Goal: Use online tool/utility: Utilize a website feature to perform a specific function

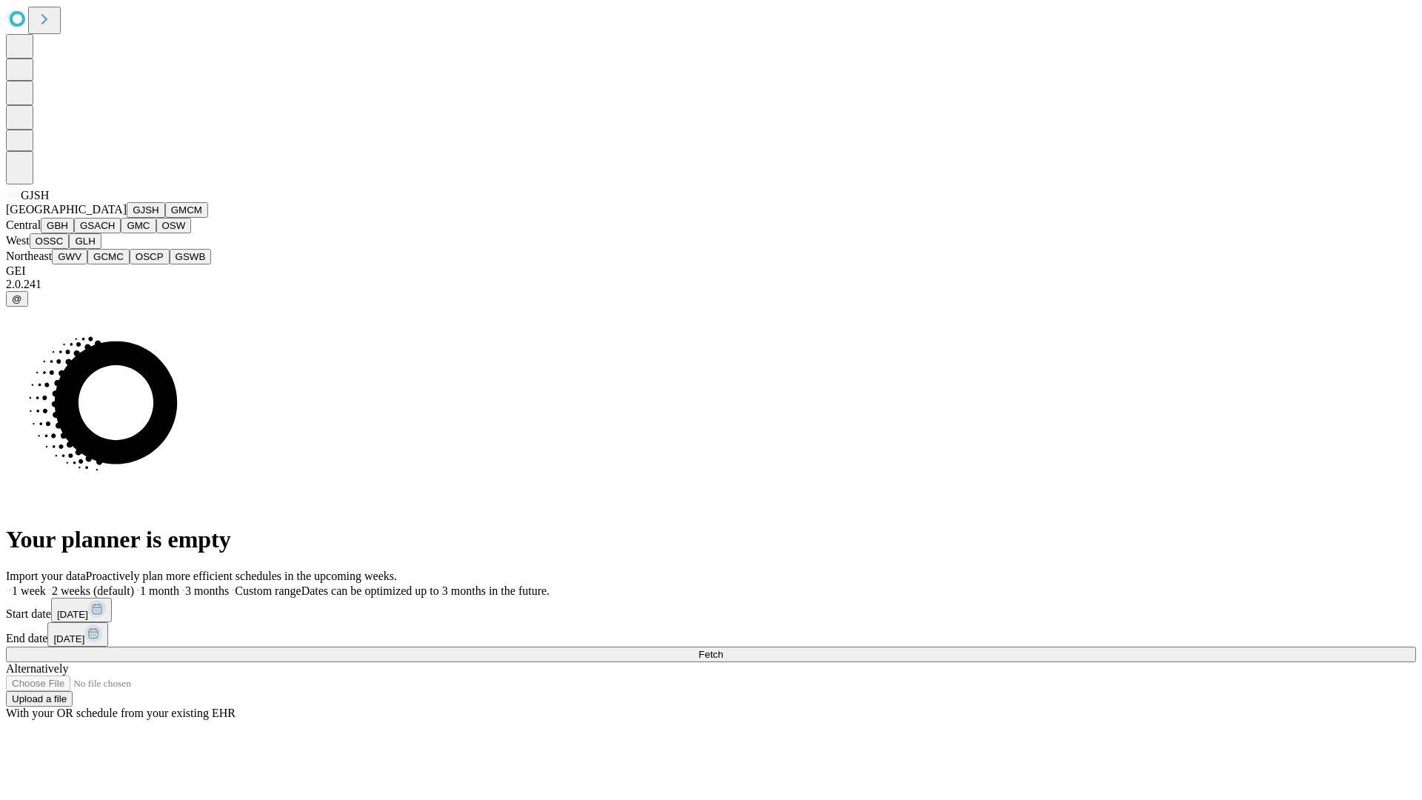
click at [127, 218] on button "GJSH" at bounding box center [146, 210] width 39 height 16
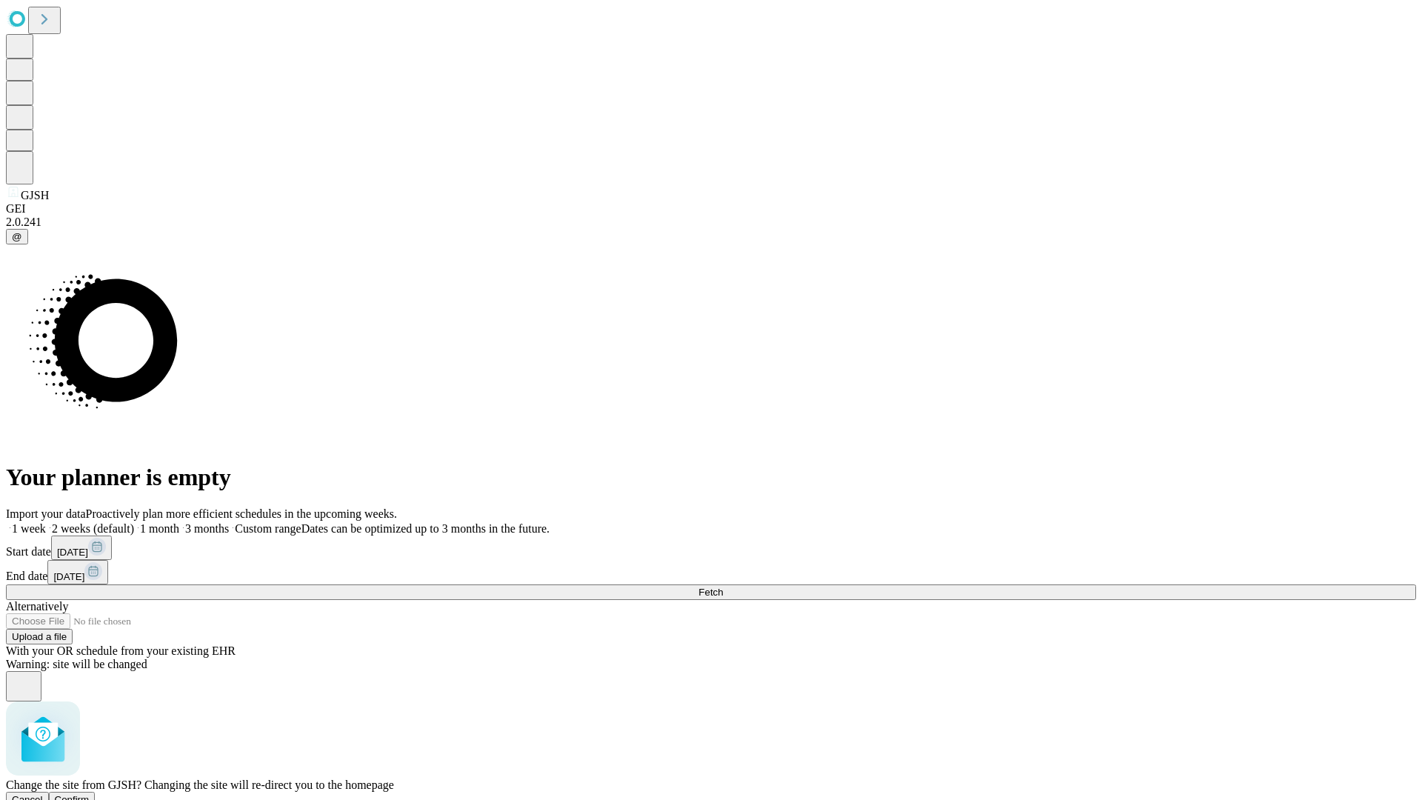
click at [90, 794] on span "Confirm" at bounding box center [72, 799] width 35 height 11
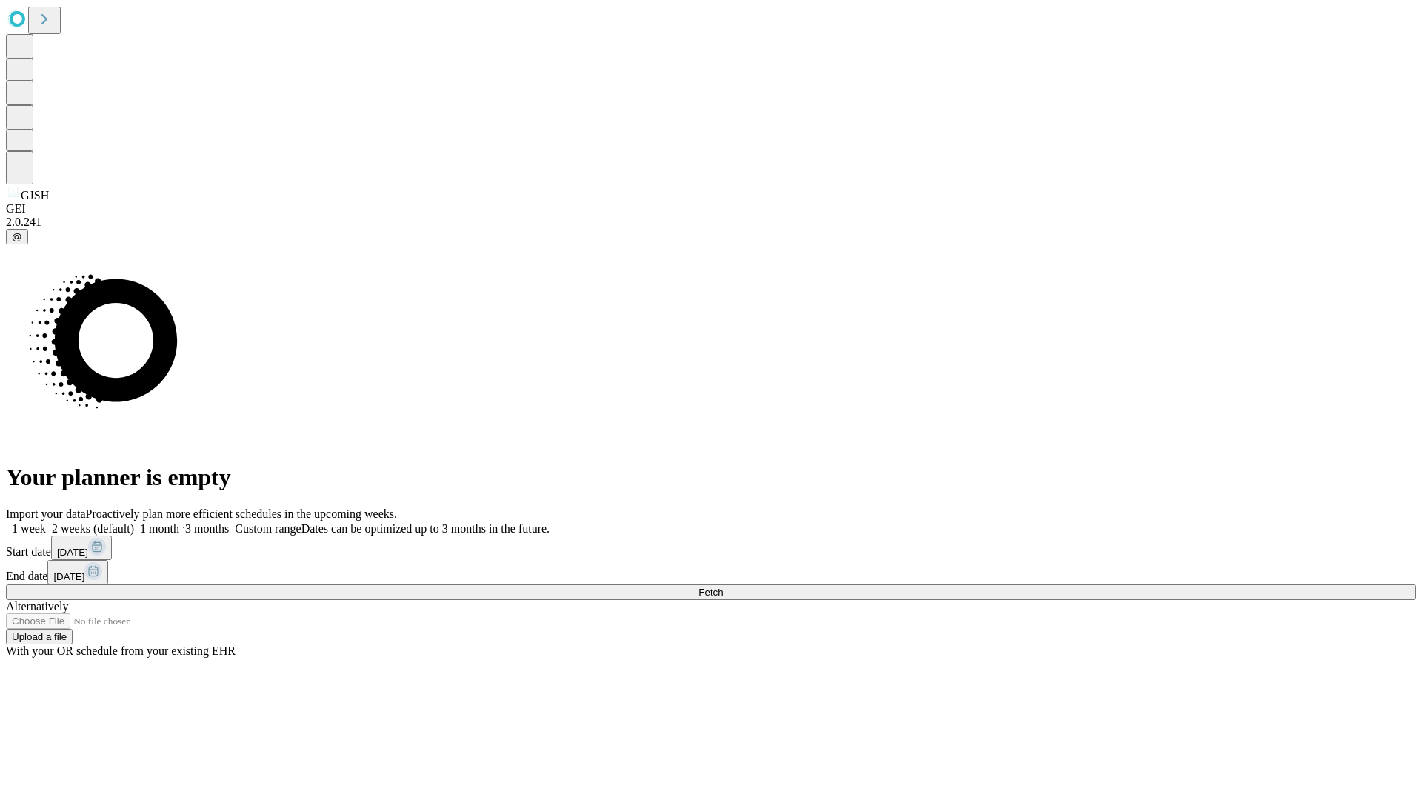
click at [134, 522] on label "2 weeks (default)" at bounding box center [90, 528] width 88 height 13
click at [723, 587] on span "Fetch" at bounding box center [710, 592] width 24 height 11
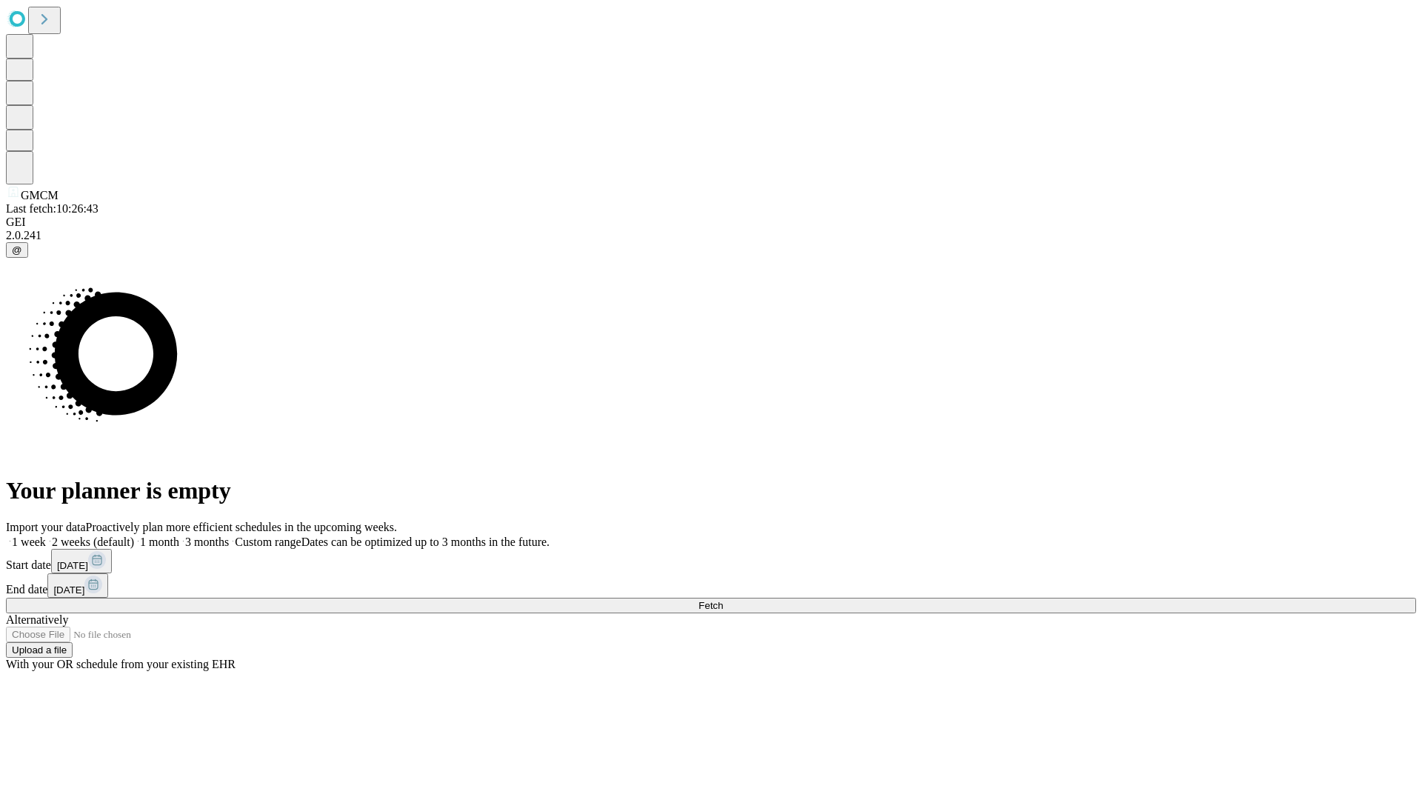
click at [134, 536] on label "2 weeks (default)" at bounding box center [90, 542] width 88 height 13
click at [723, 600] on span "Fetch" at bounding box center [710, 605] width 24 height 11
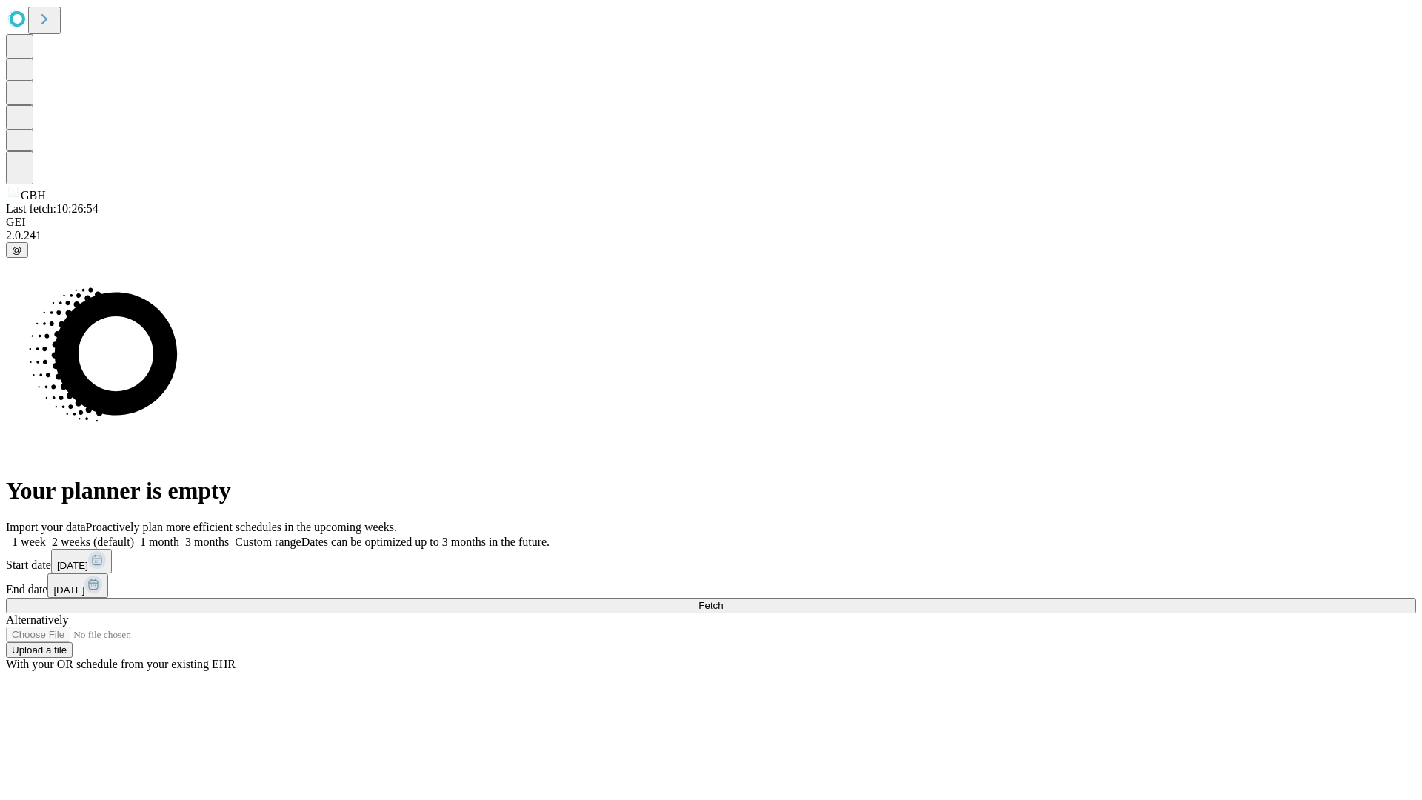
click at [134, 536] on label "2 weeks (default)" at bounding box center [90, 542] width 88 height 13
click at [723, 600] on span "Fetch" at bounding box center [710, 605] width 24 height 11
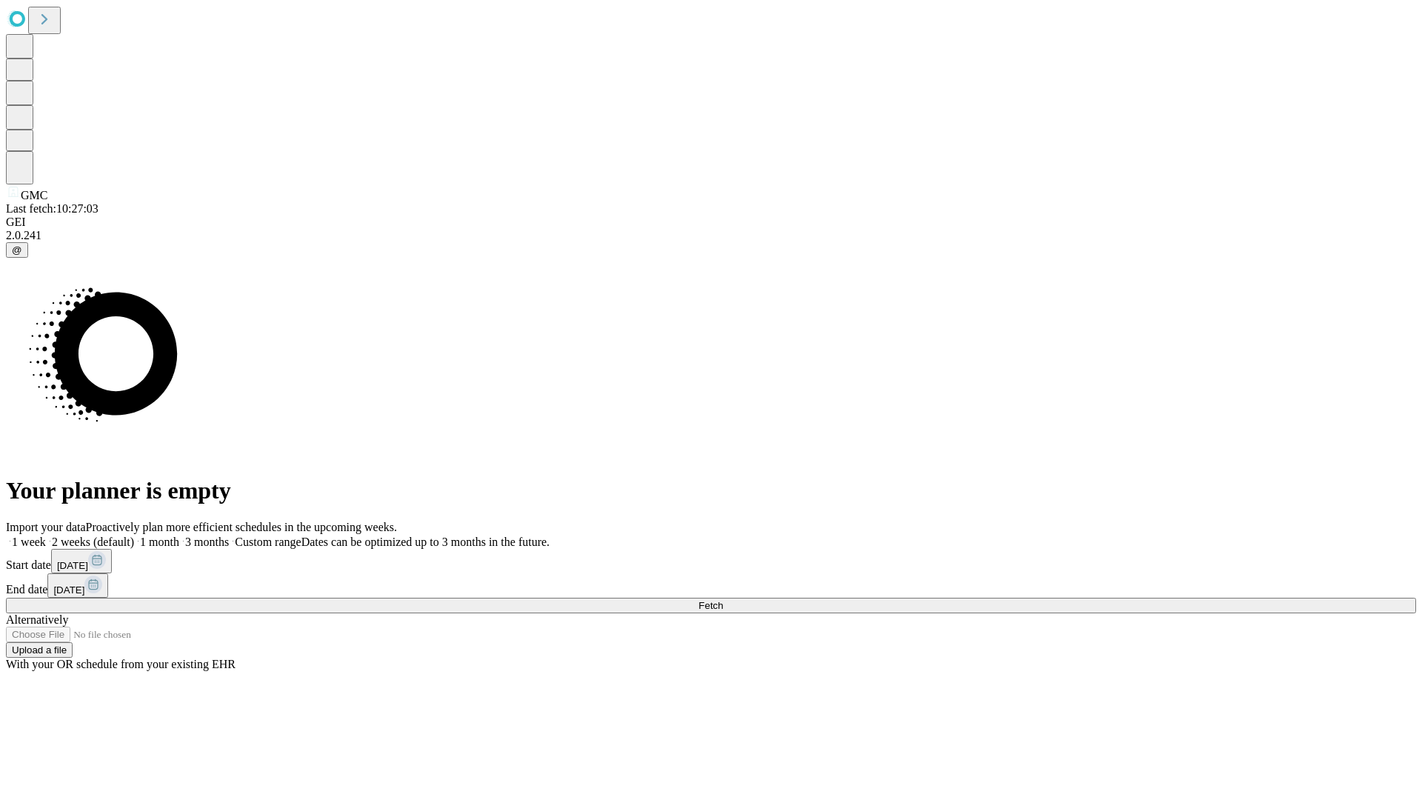
click at [134, 536] on label "2 weeks (default)" at bounding box center [90, 542] width 88 height 13
click at [723, 600] on span "Fetch" at bounding box center [710, 605] width 24 height 11
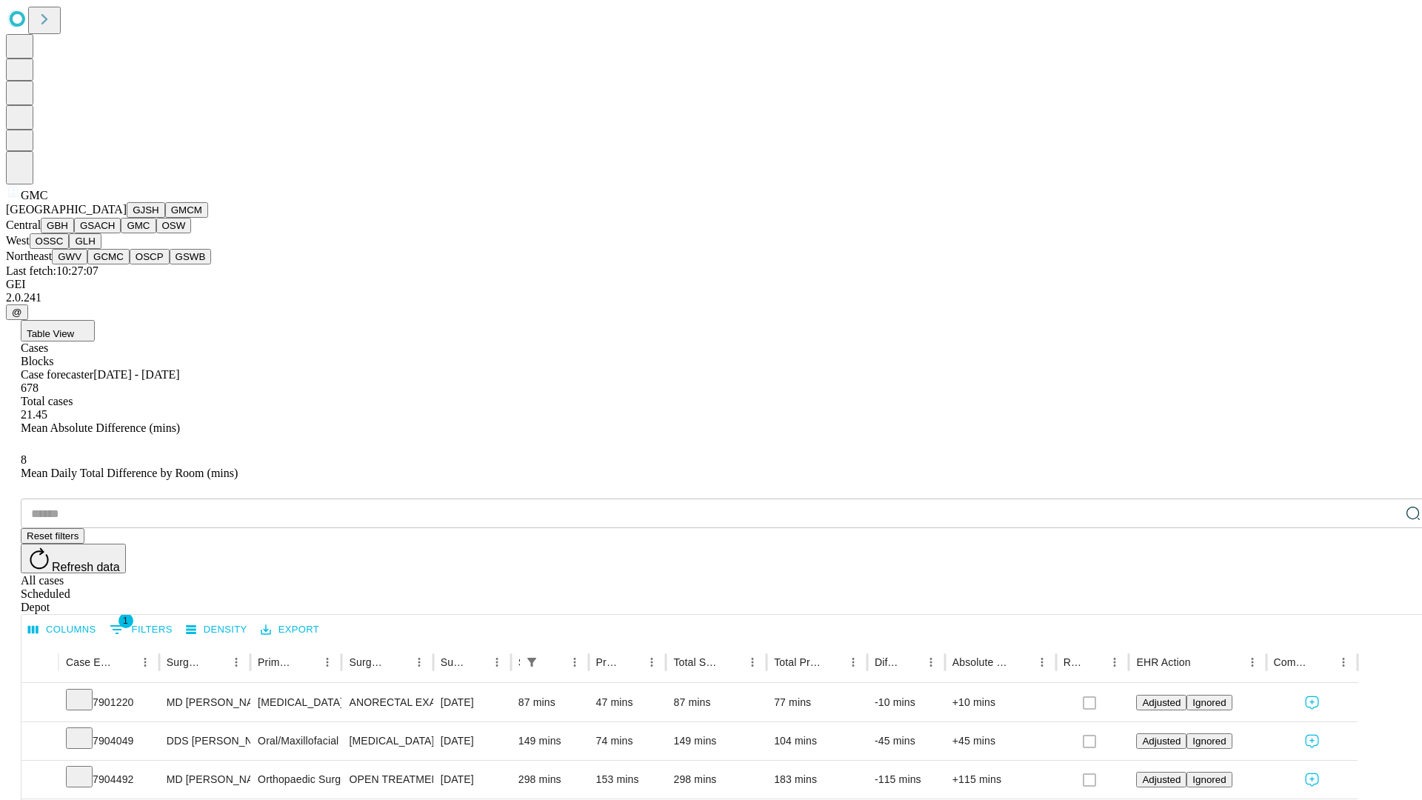
click at [156, 233] on button "OSW" at bounding box center [174, 226] width 36 height 16
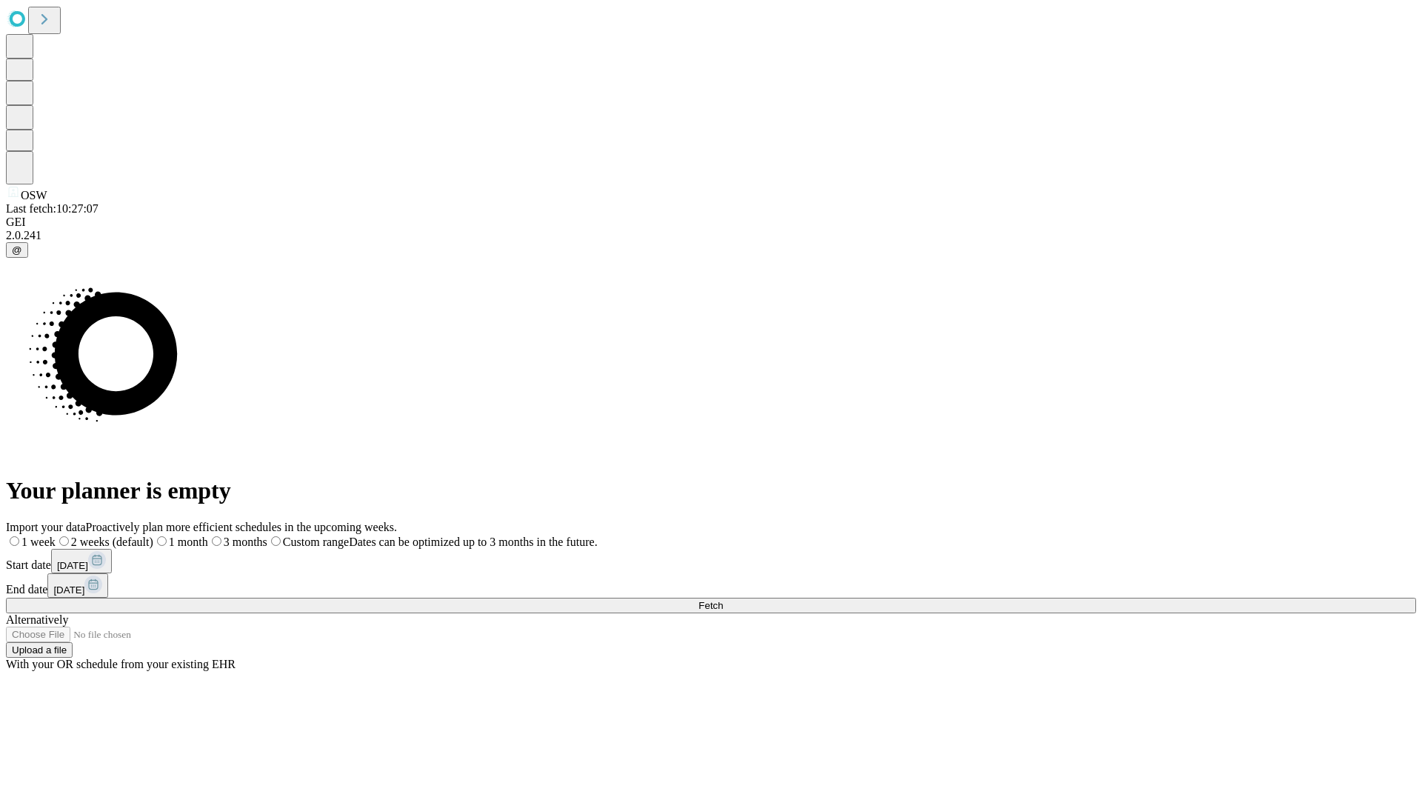
click at [153, 536] on label "2 weeks (default)" at bounding box center [105, 542] width 98 height 13
click at [723, 600] on span "Fetch" at bounding box center [710, 605] width 24 height 11
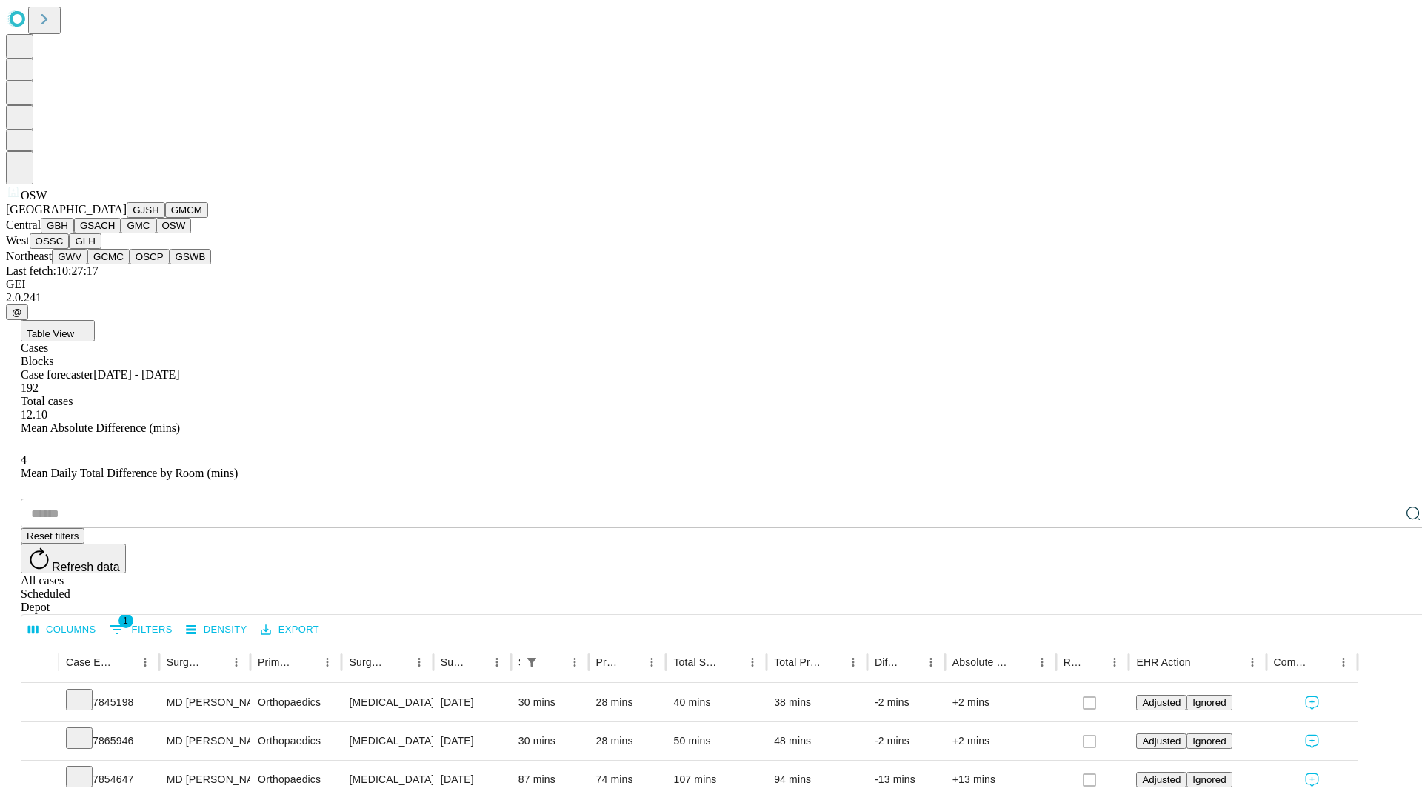
click at [70, 249] on button "OSSC" at bounding box center [50, 241] width 40 height 16
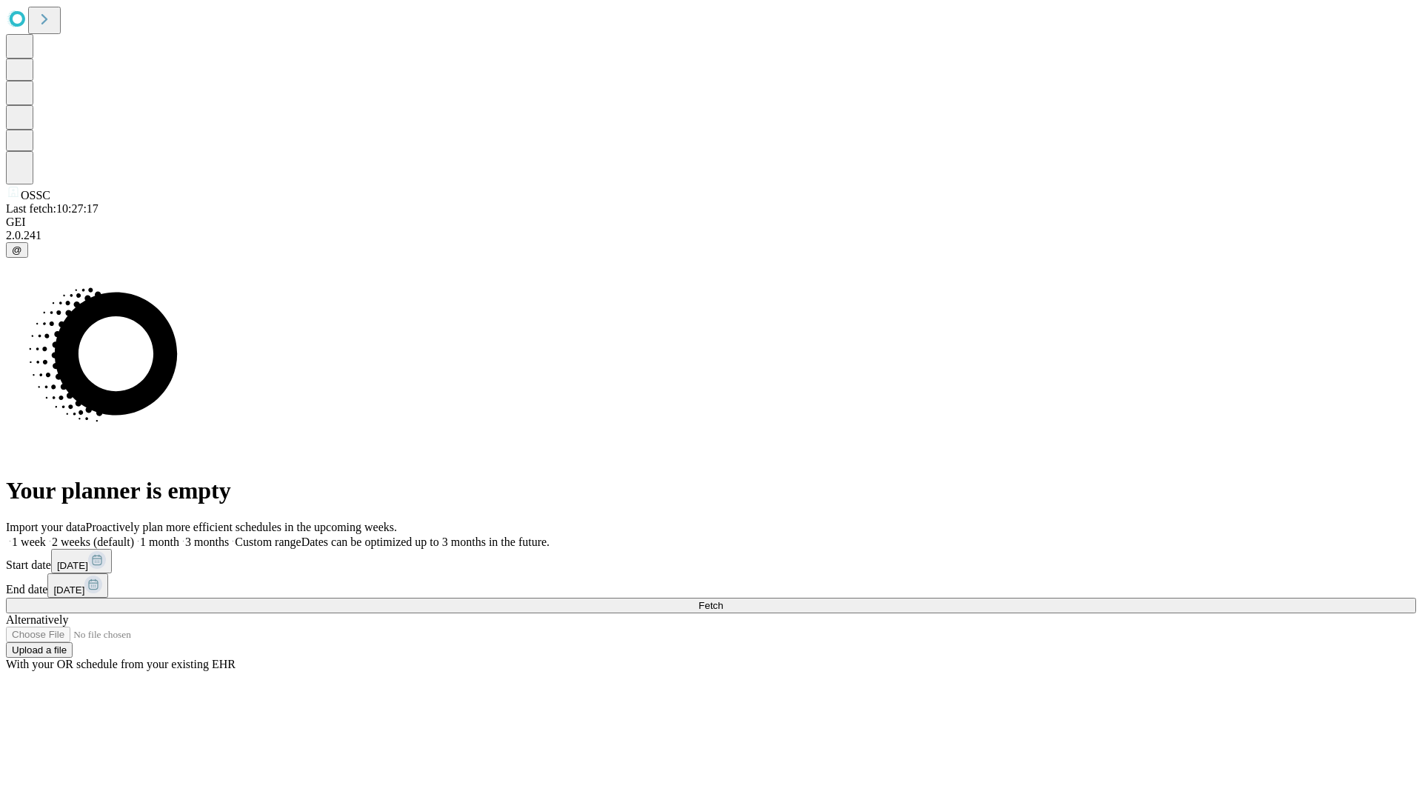
click at [134, 536] on label "2 weeks (default)" at bounding box center [90, 542] width 88 height 13
click at [723, 600] on span "Fetch" at bounding box center [710, 605] width 24 height 11
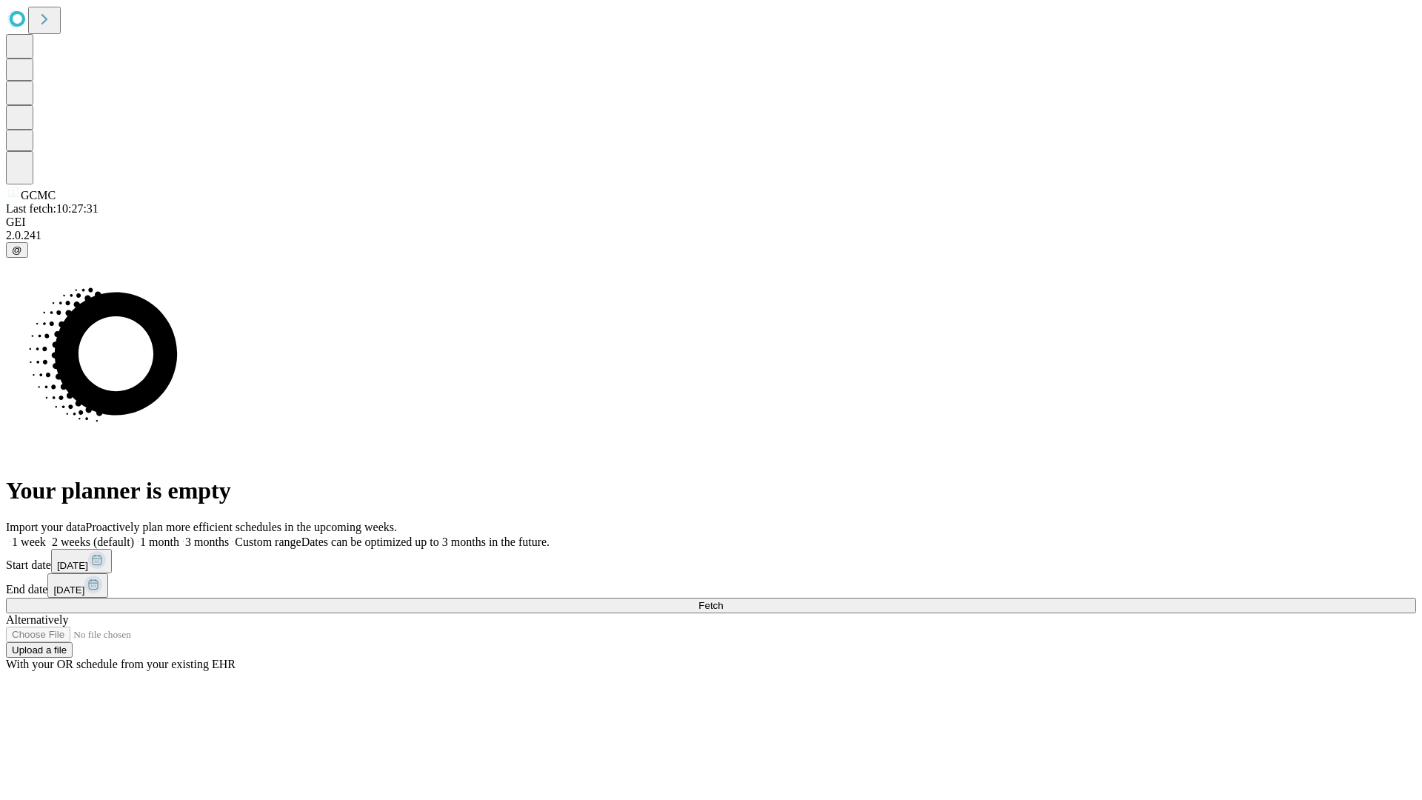
click at [134, 536] on label "2 weeks (default)" at bounding box center [90, 542] width 88 height 13
click at [723, 600] on span "Fetch" at bounding box center [710, 605] width 24 height 11
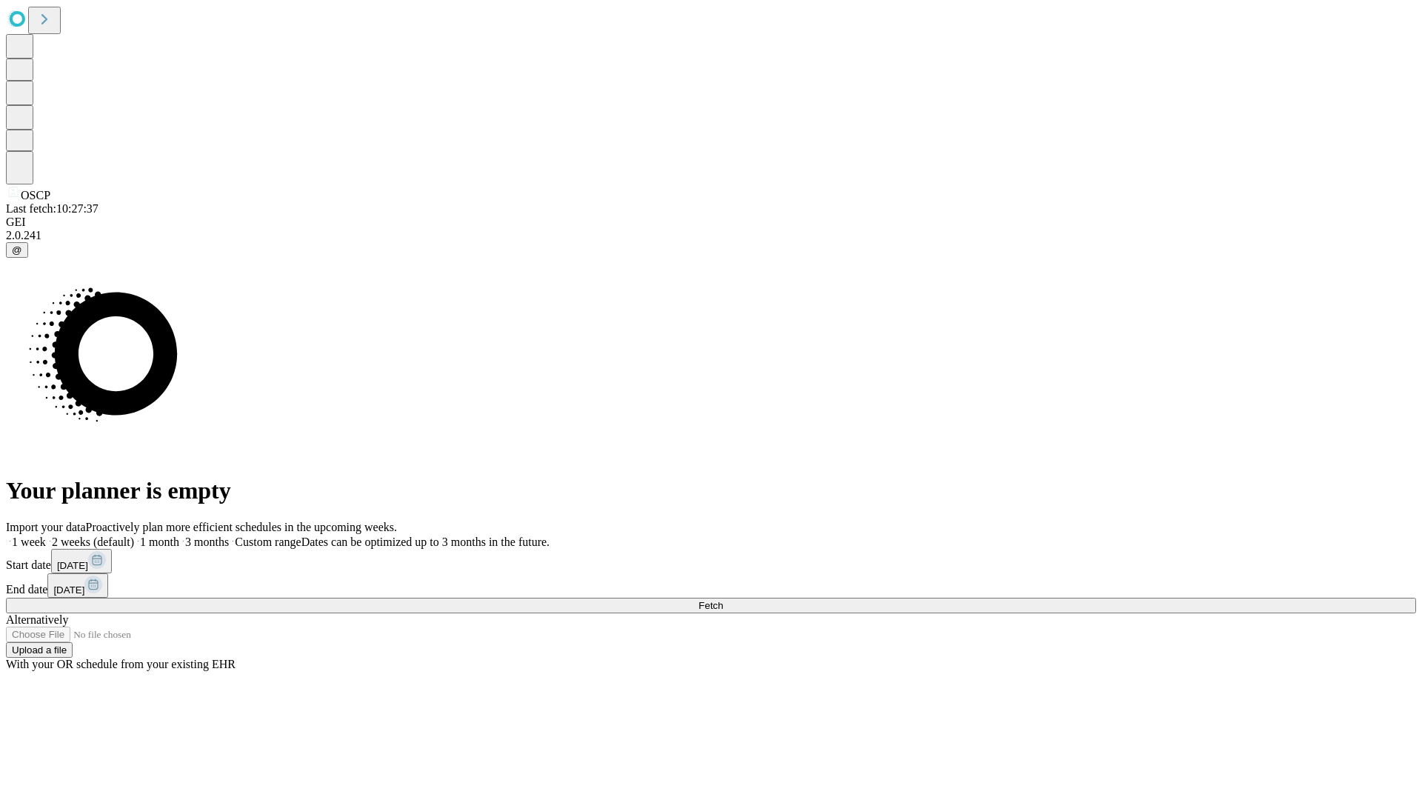
click at [723, 600] on span "Fetch" at bounding box center [710, 605] width 24 height 11
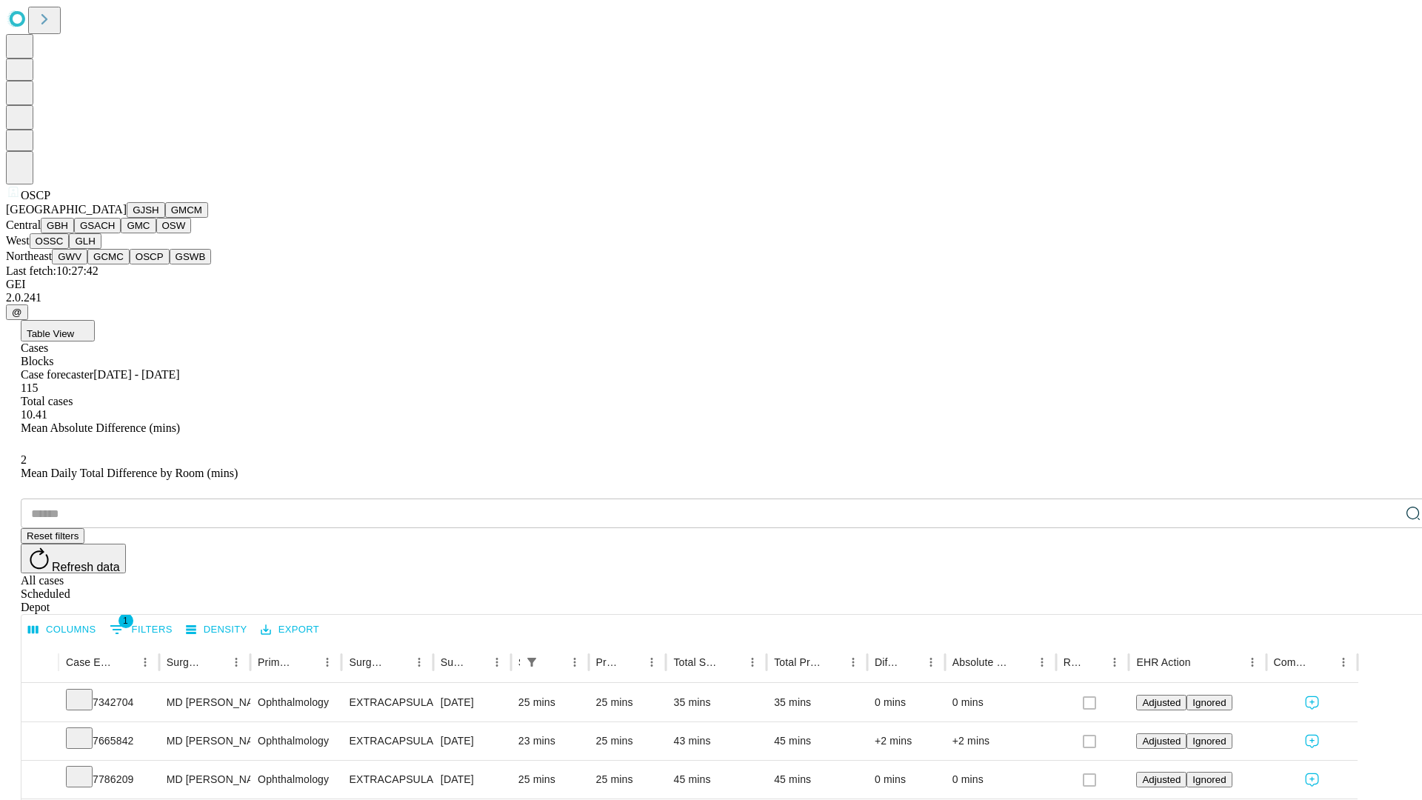
click at [170, 264] on button "GSWB" at bounding box center [191, 257] width 42 height 16
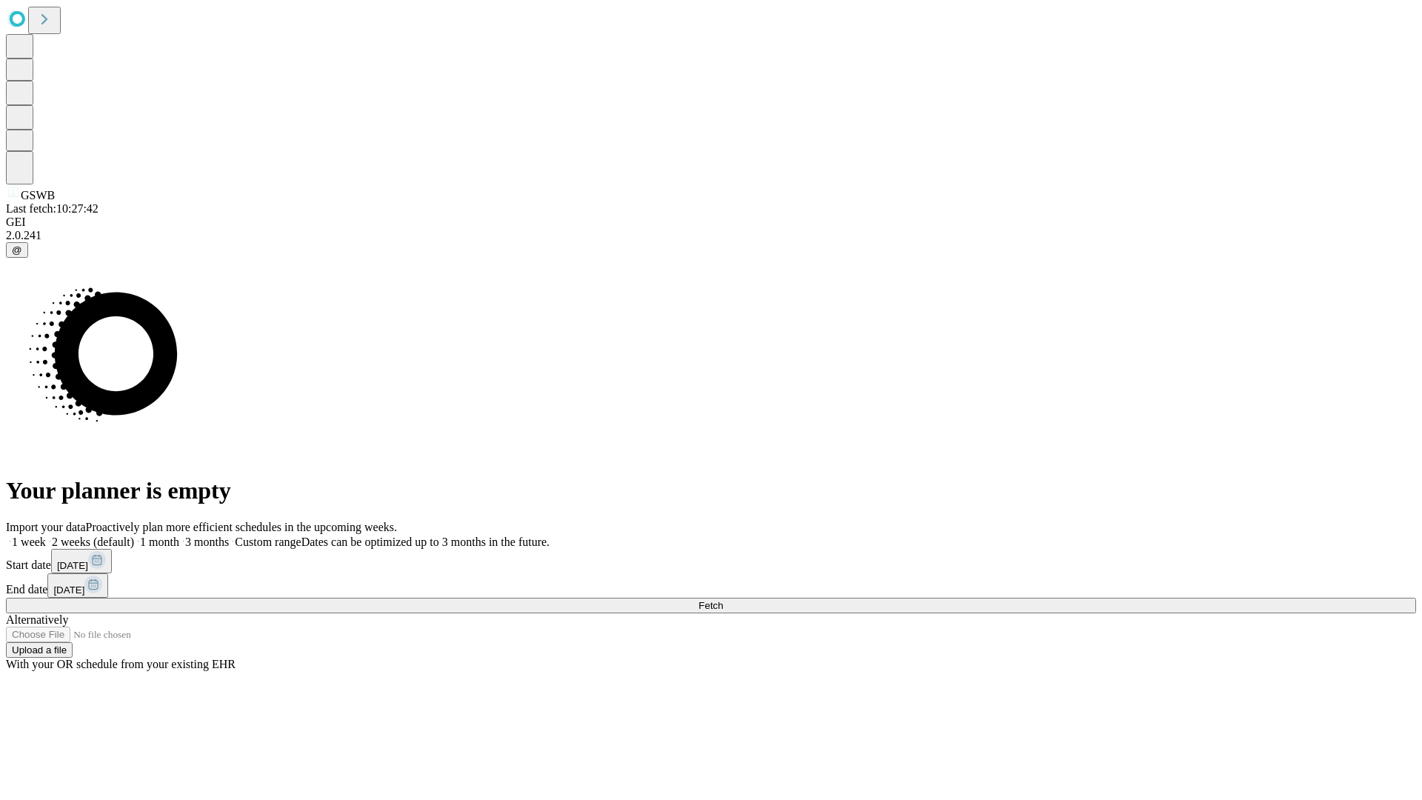
click at [134, 536] on label "2 weeks (default)" at bounding box center [90, 542] width 88 height 13
click at [723, 600] on span "Fetch" at bounding box center [710, 605] width 24 height 11
